Goal: Information Seeking & Learning: Learn about a topic

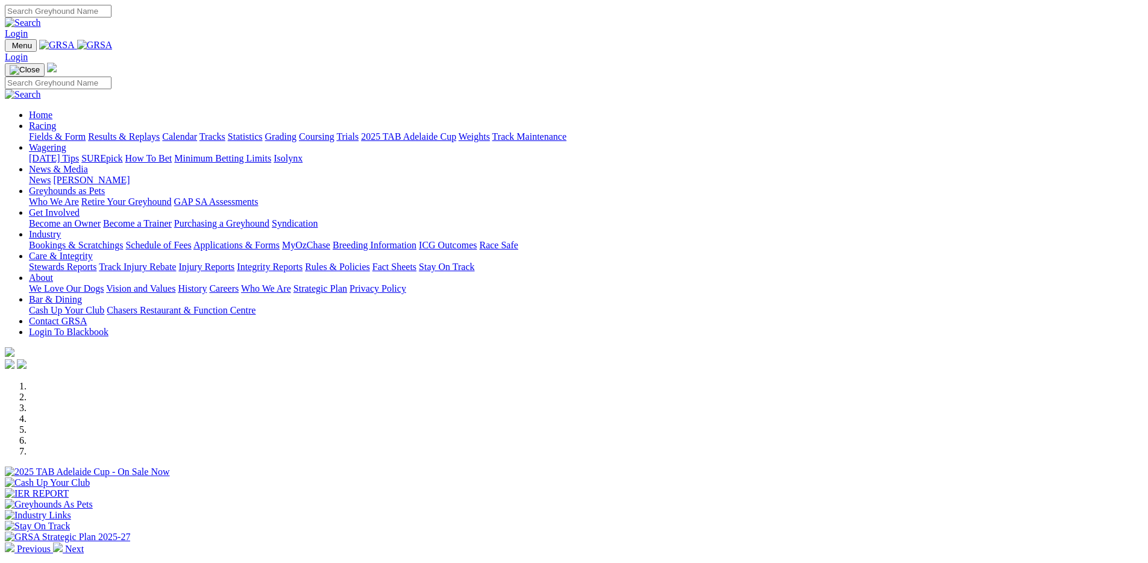
click at [93, 251] on link "Care & Integrity" at bounding box center [61, 256] width 64 height 10
click at [303, 262] on link "Integrity Reports" at bounding box center [270, 267] width 66 height 10
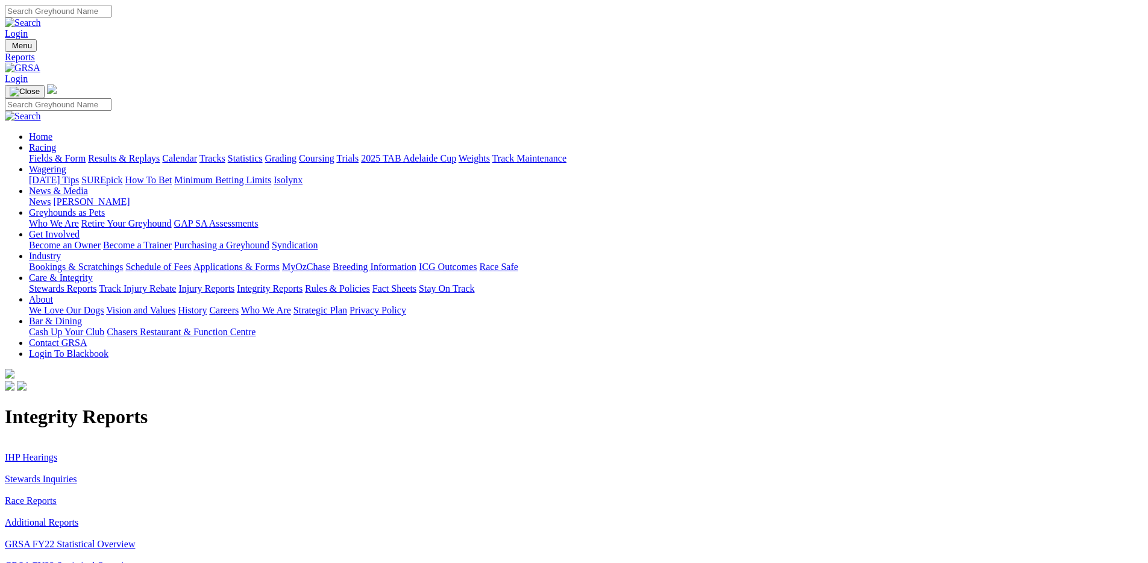
click at [57, 452] on link "IHP Hearings" at bounding box center [31, 457] width 52 height 10
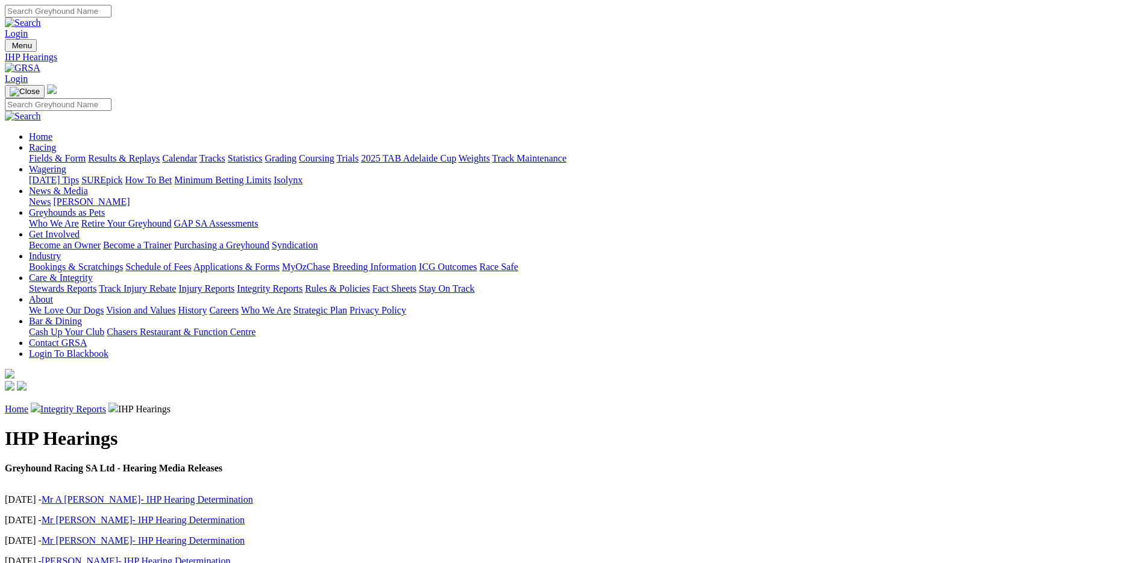
click at [106, 404] on link "Integrity Reports" at bounding box center [73, 409] width 66 height 10
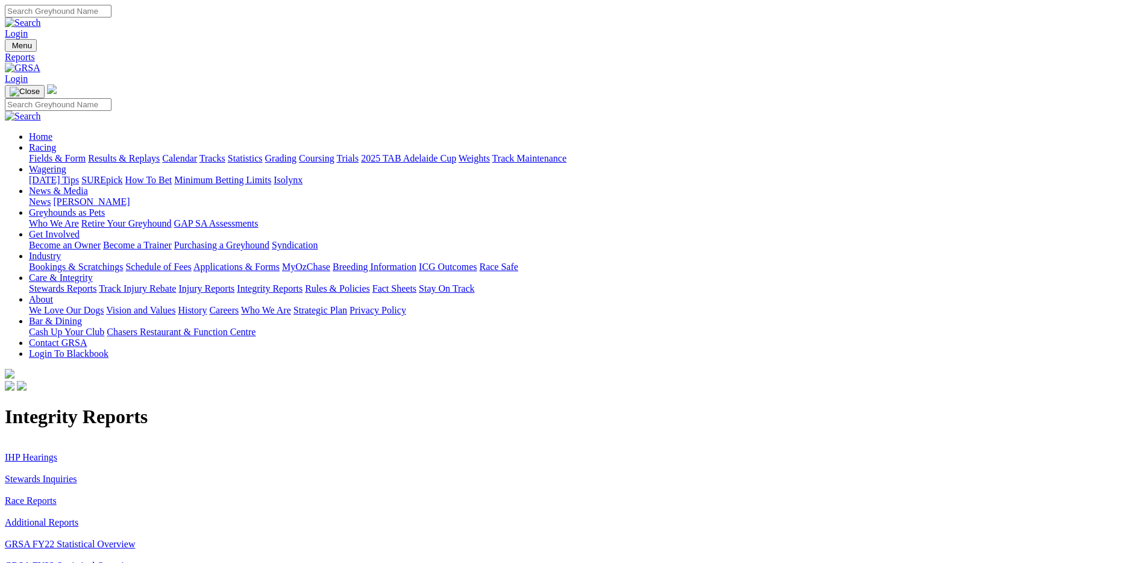
click at [77, 474] on link "Stewards Inquiries" at bounding box center [41, 479] width 72 height 10
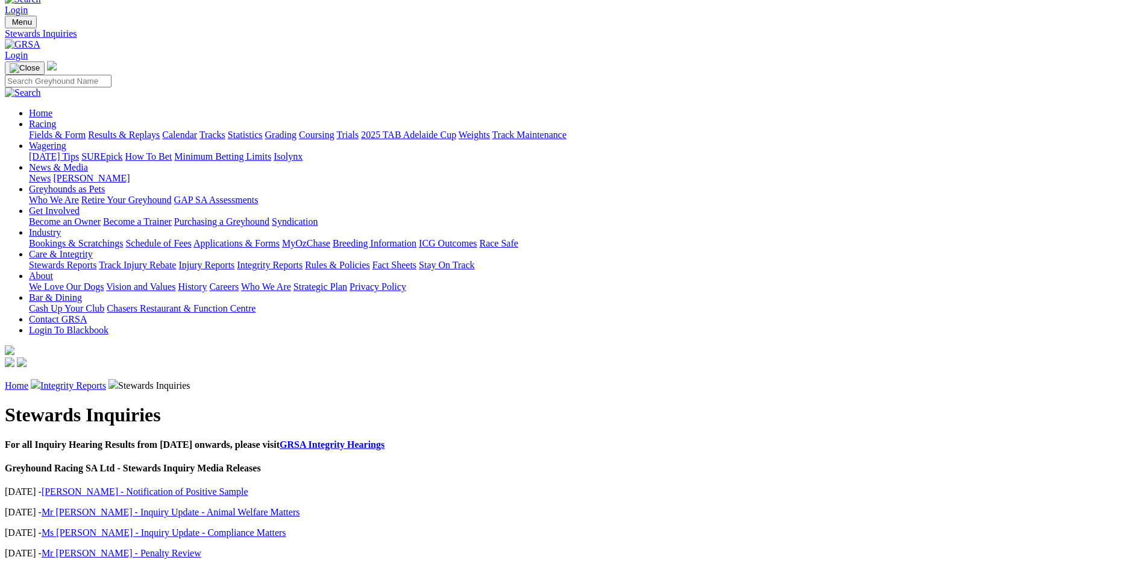
scroll to position [32, 0]
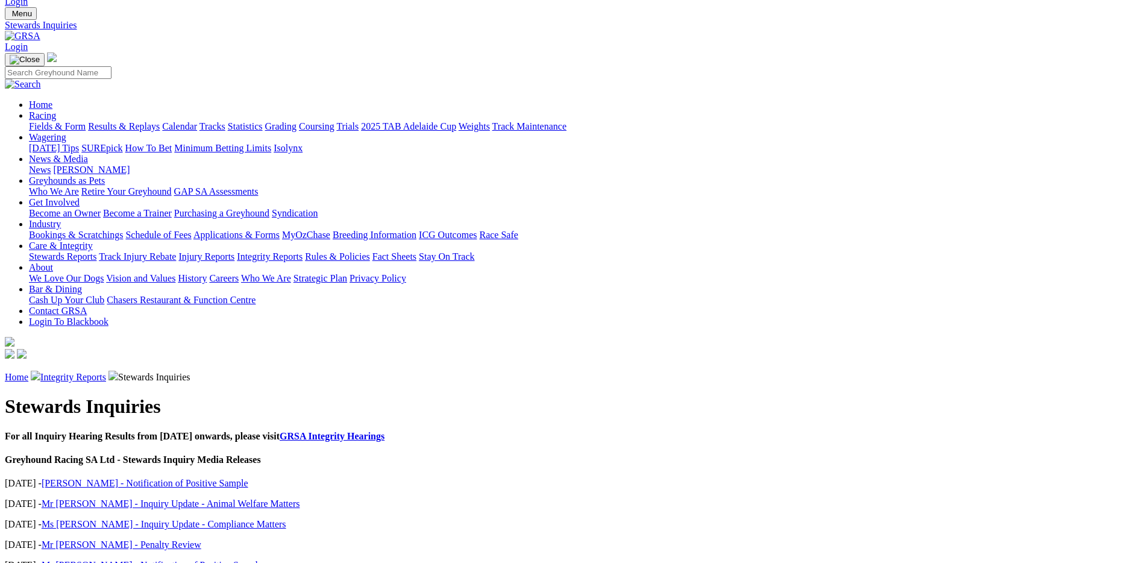
click at [300, 498] on link "Mr [PERSON_NAME] - Inquiry Update - Animal Welfare Matters" at bounding box center [171, 503] width 259 height 10
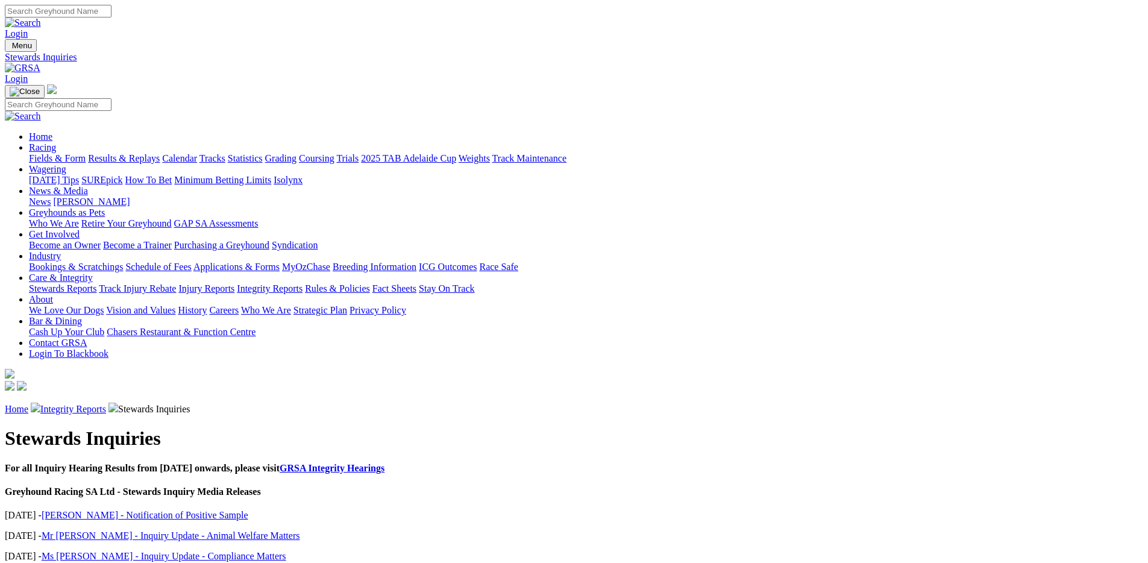
scroll to position [32, 0]
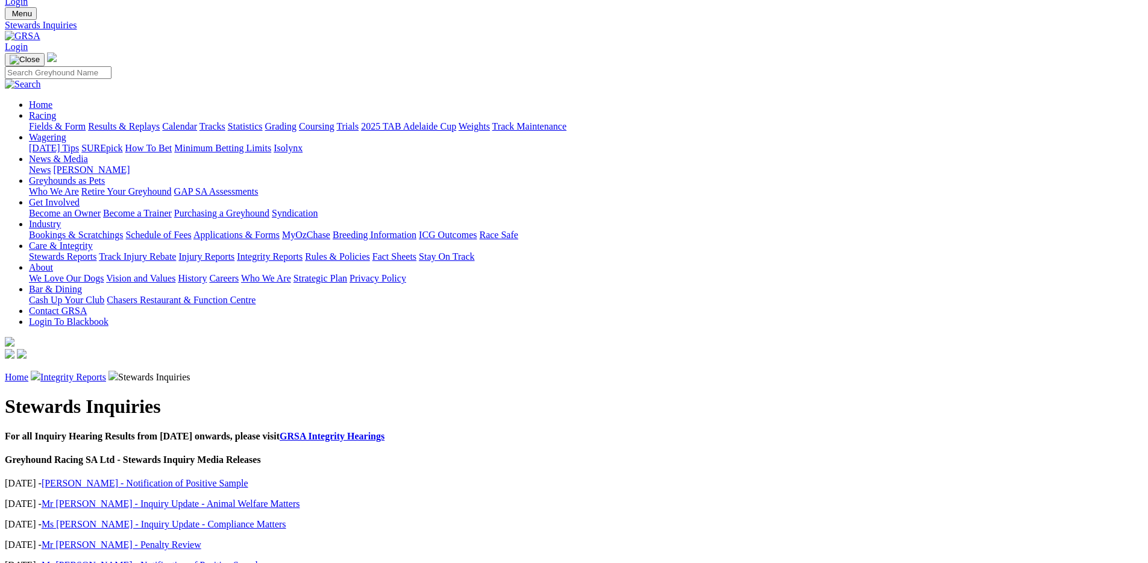
click at [248, 478] on link "[PERSON_NAME] - Notification of Positive Sample" at bounding box center [145, 483] width 207 height 10
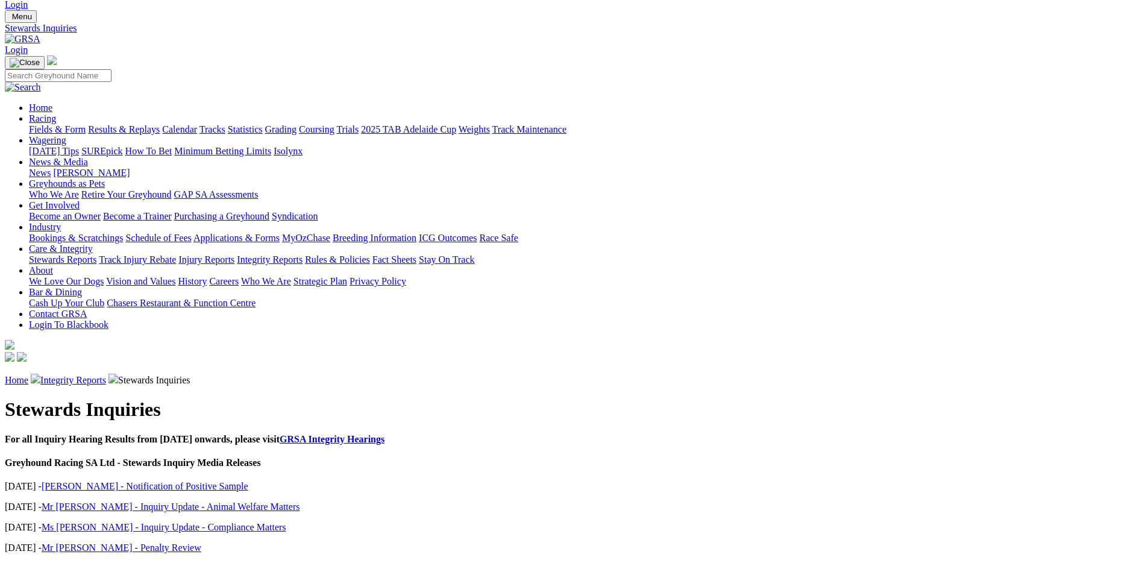
click at [286, 522] on link "Ms [PERSON_NAME] - Inquiry Update - Compliance Matters" at bounding box center [164, 527] width 245 height 10
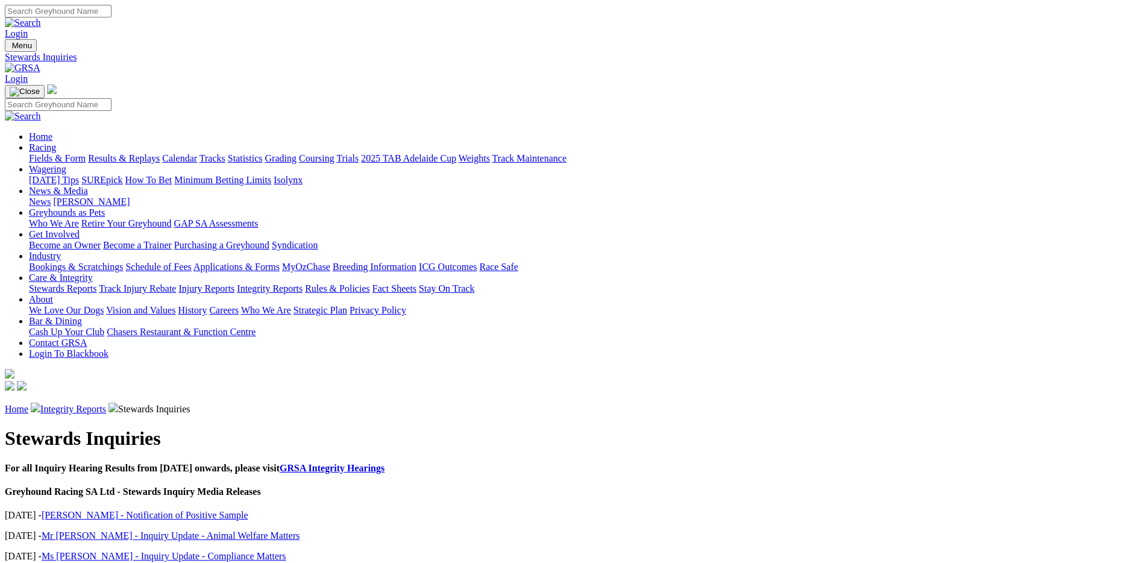
click at [416, 283] on link "Fact Sheets" at bounding box center [394, 288] width 44 height 10
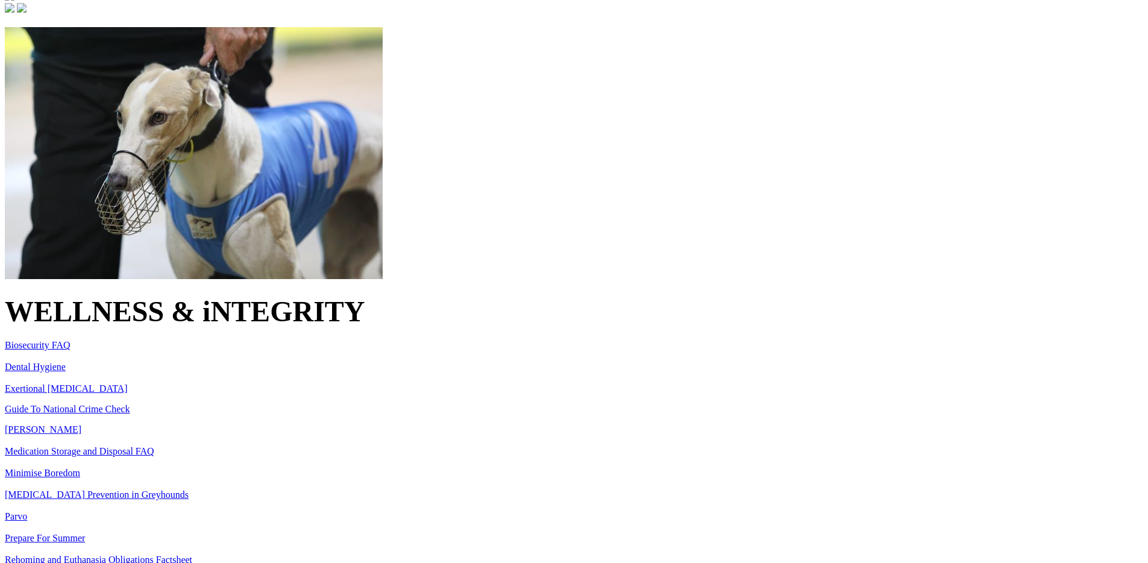
scroll to position [387, 0]
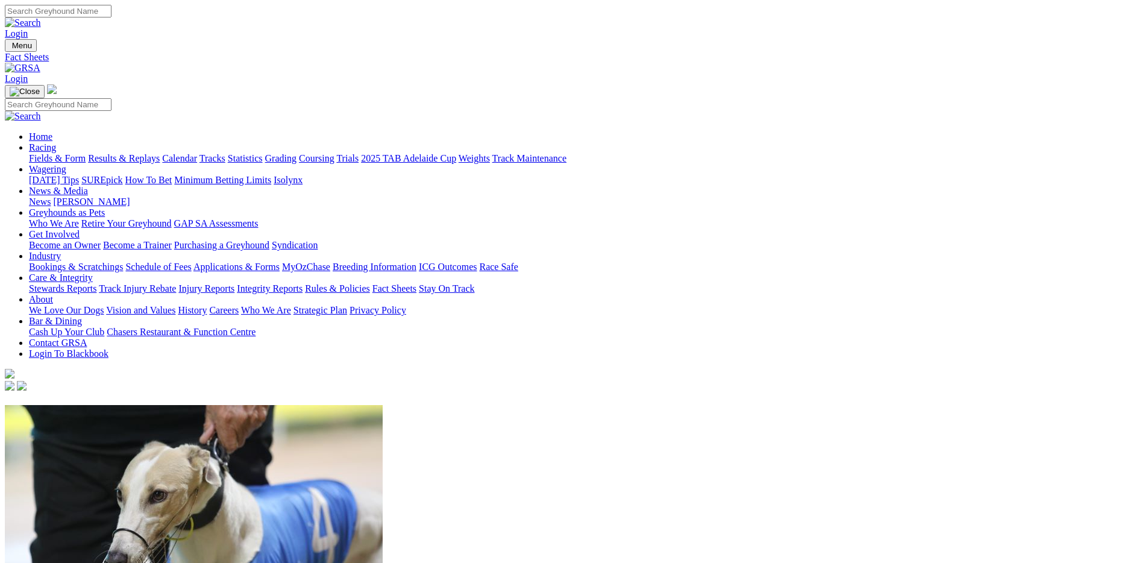
click at [53, 294] on link "About" at bounding box center [41, 299] width 24 height 10
click at [175, 305] on link "Vision and Values" at bounding box center [140, 310] width 69 height 10
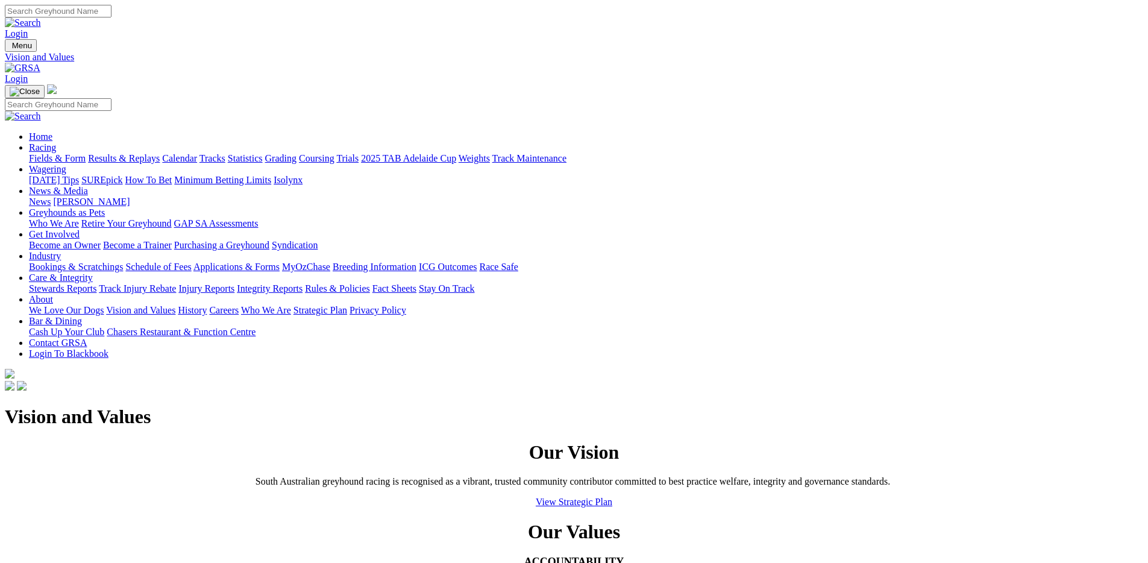
click at [104, 305] on link "We Love Our Dogs" at bounding box center [66, 310] width 75 height 10
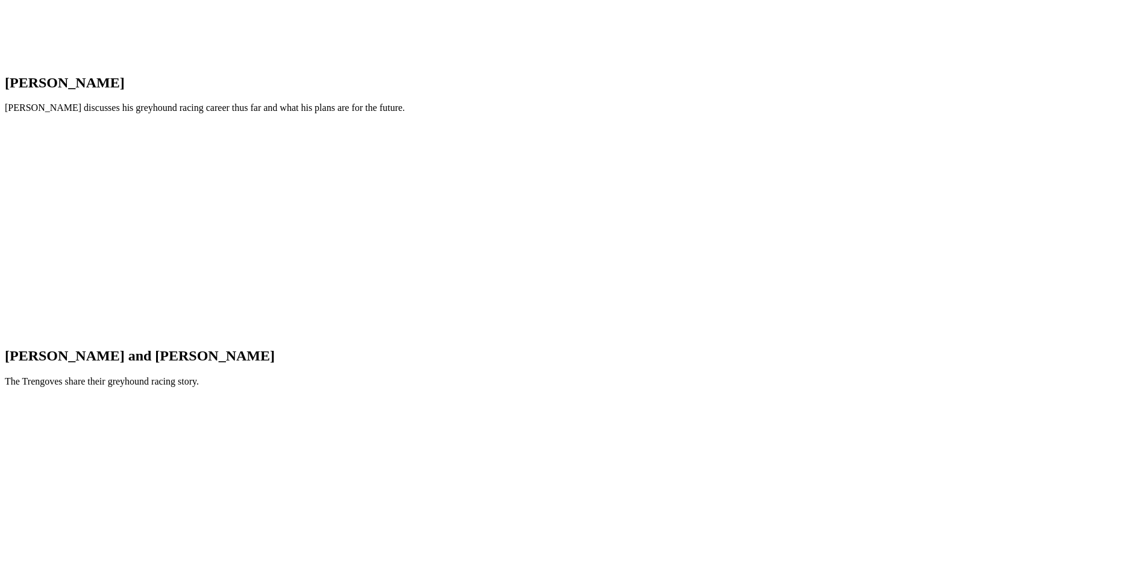
scroll to position [2327, 0]
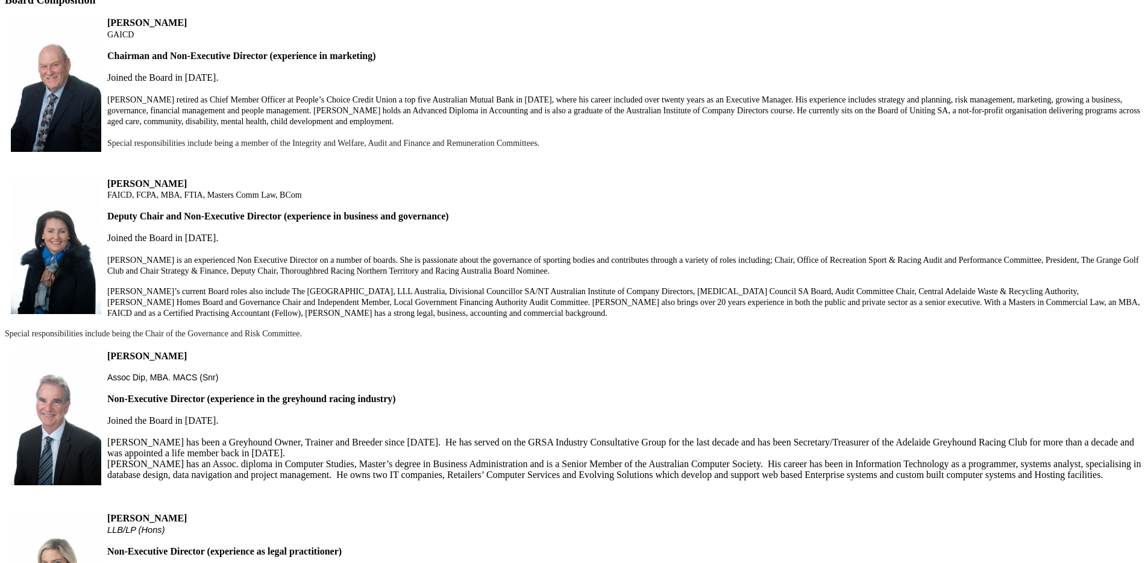
scroll to position [359, 0]
